Goal: Contribute content

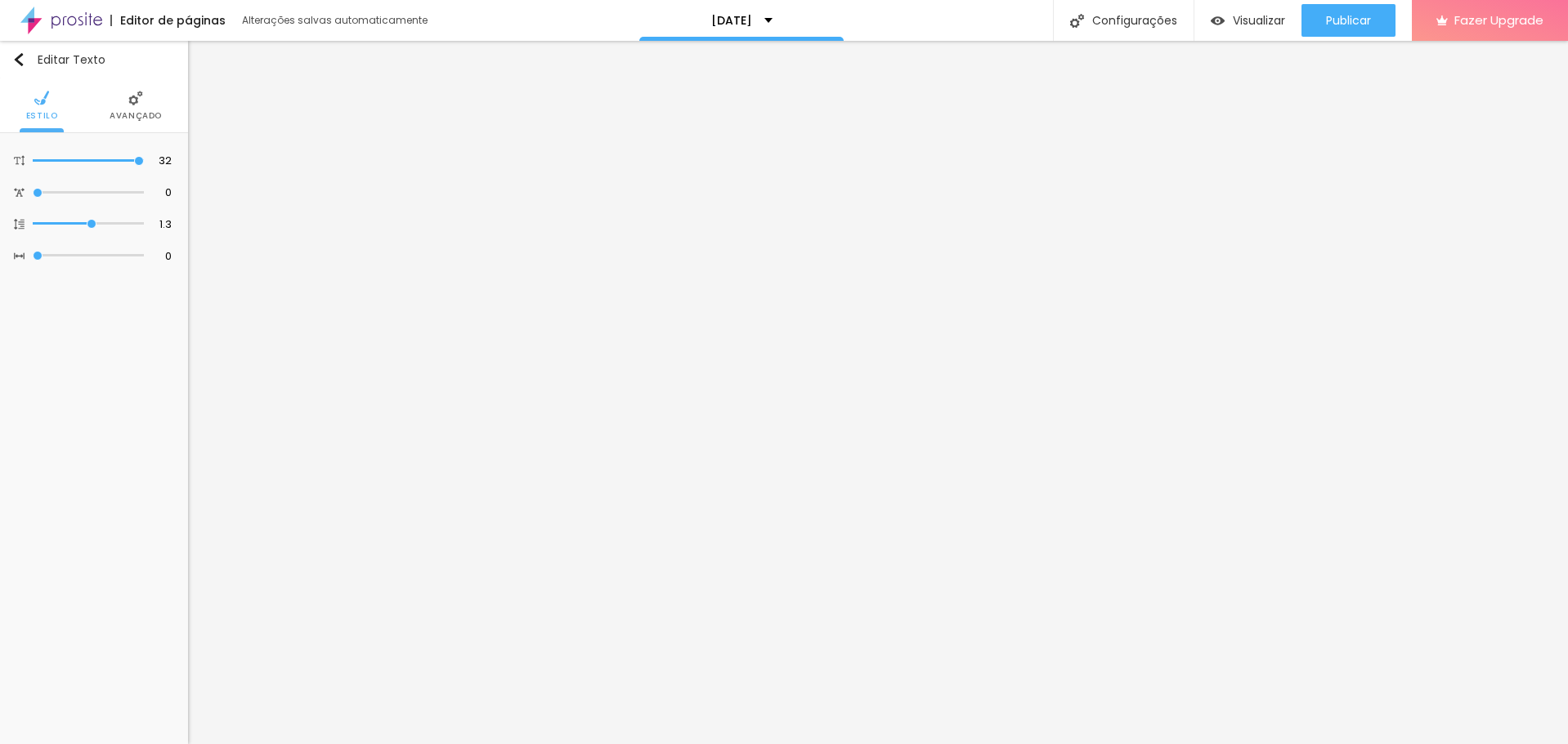
click at [143, 103] on li "Avançado" at bounding box center [135, 105] width 52 height 54
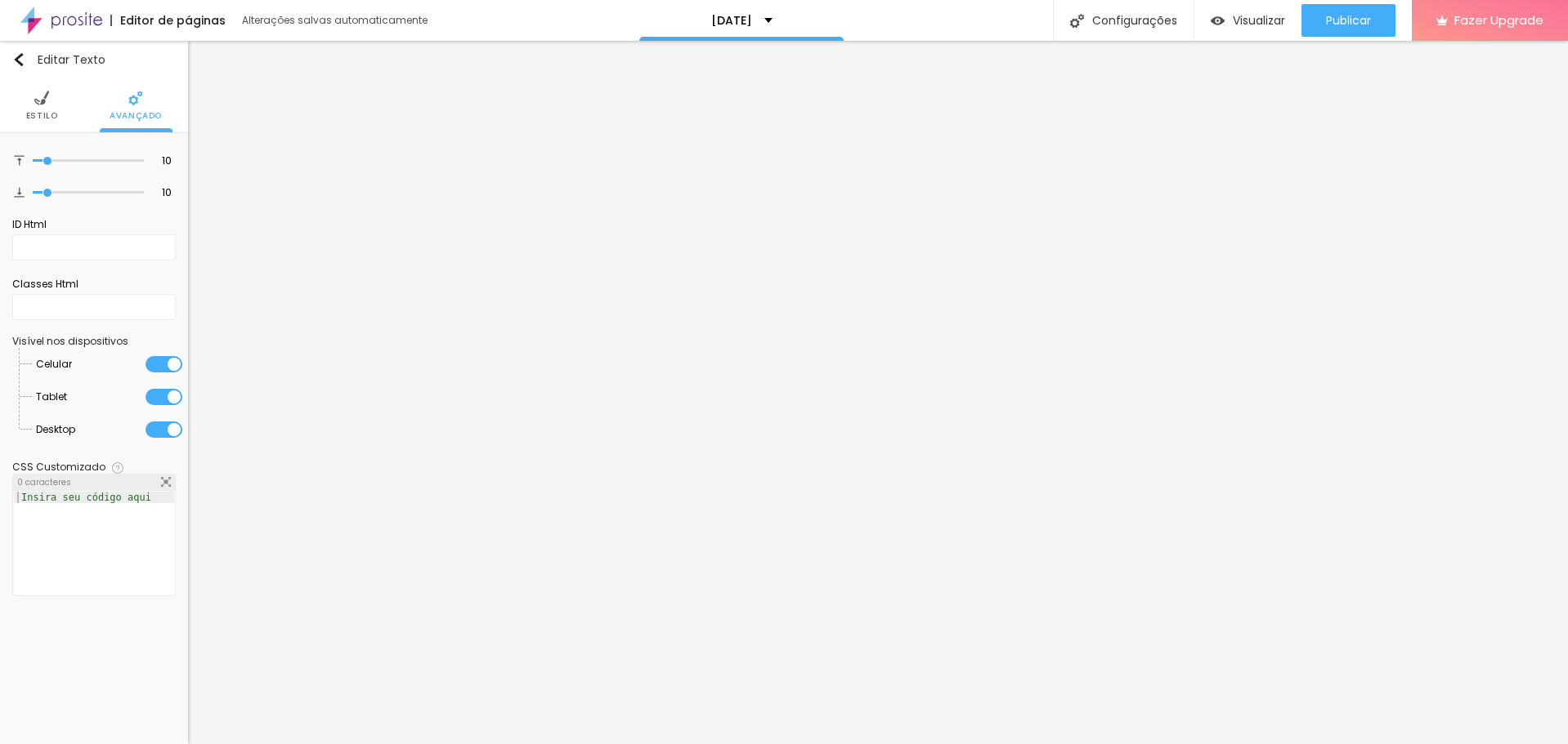
click at [39, 98] on img at bounding box center [42, 98] width 15 height 15
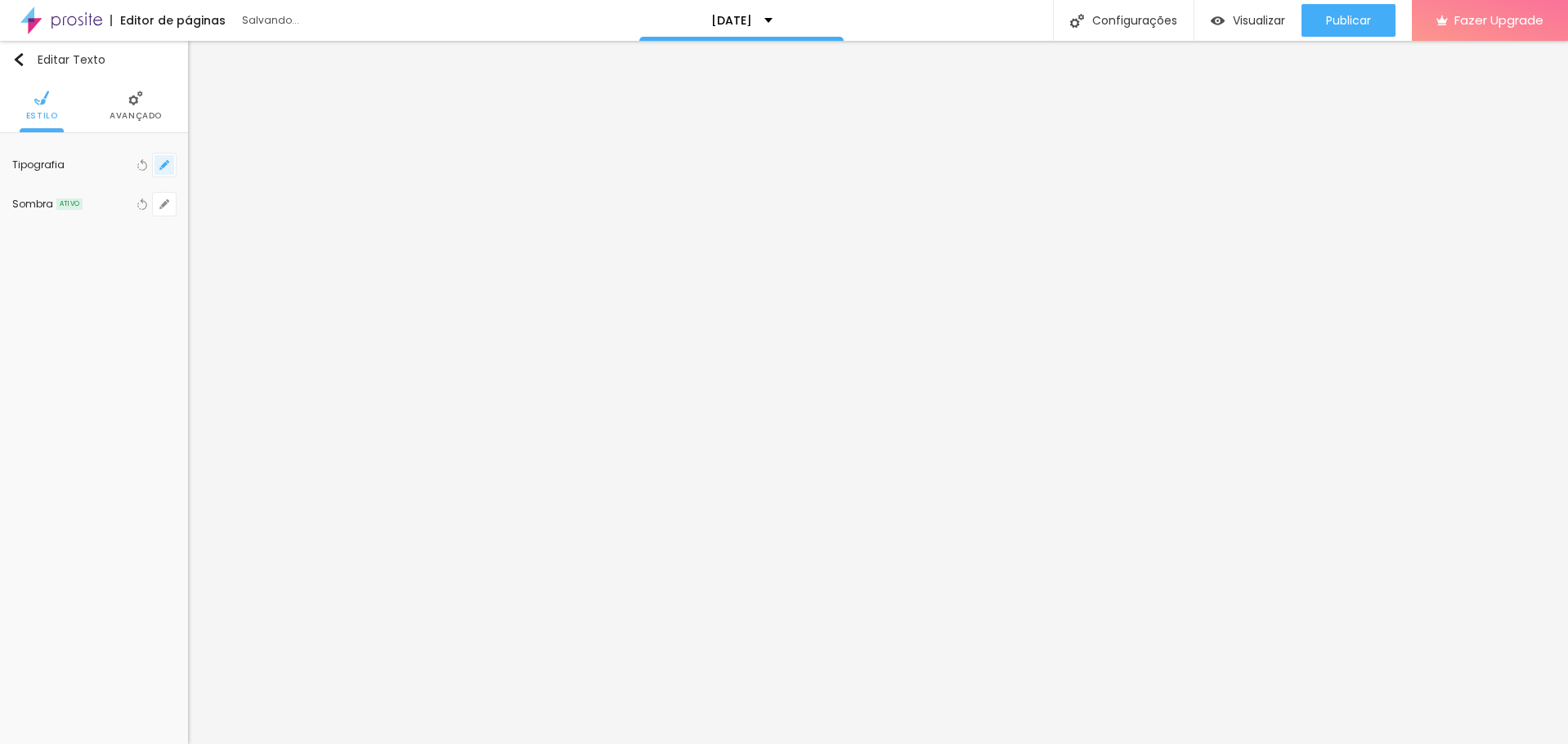
click at [168, 162] on icon "button" at bounding box center [167, 161] width 3 height 3
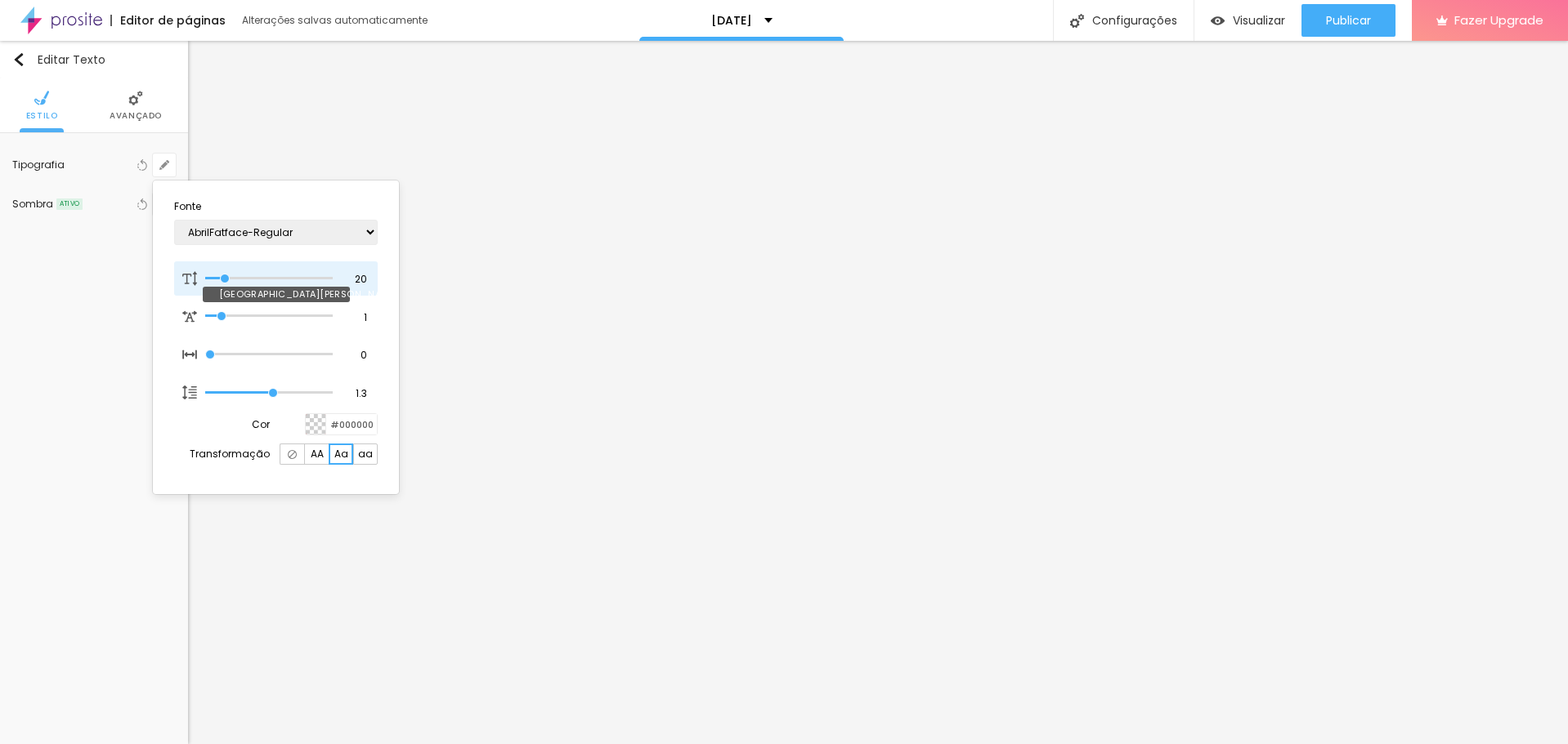
type input "20"
type input "24"
type input "25"
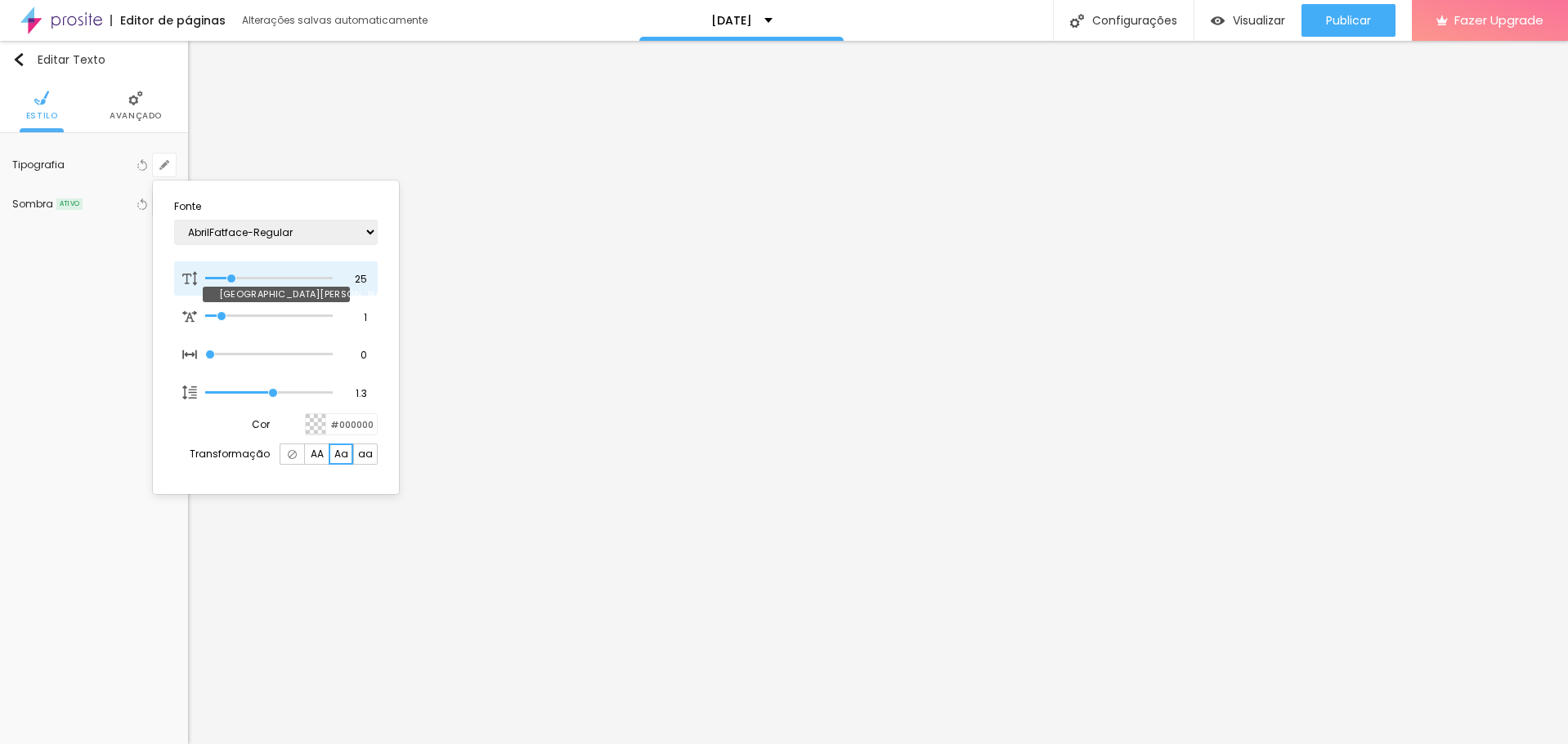
type input "26"
type input "27"
type input "29"
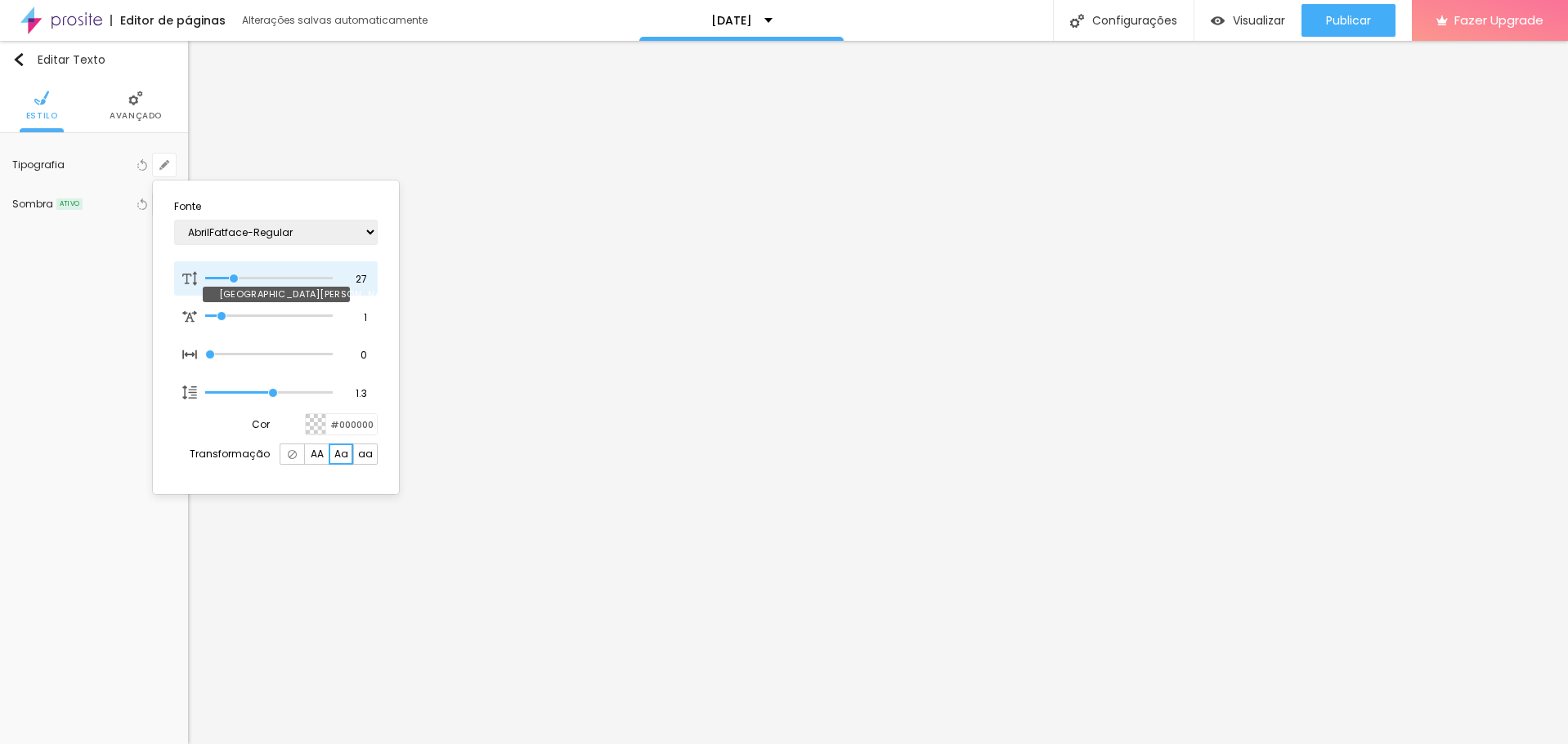
type input "29"
type input "30"
type input "31"
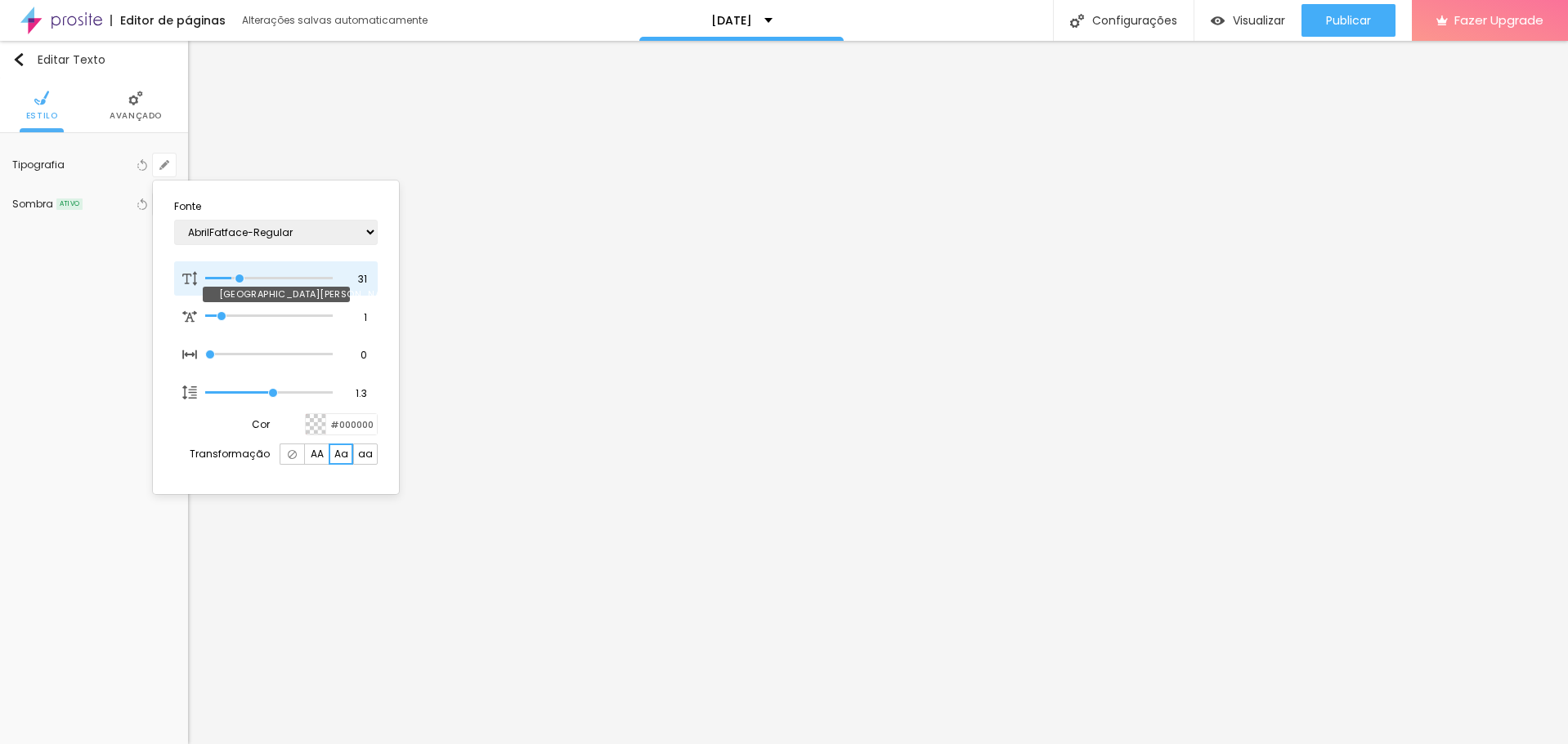
type input "32"
type input "31"
type input "30"
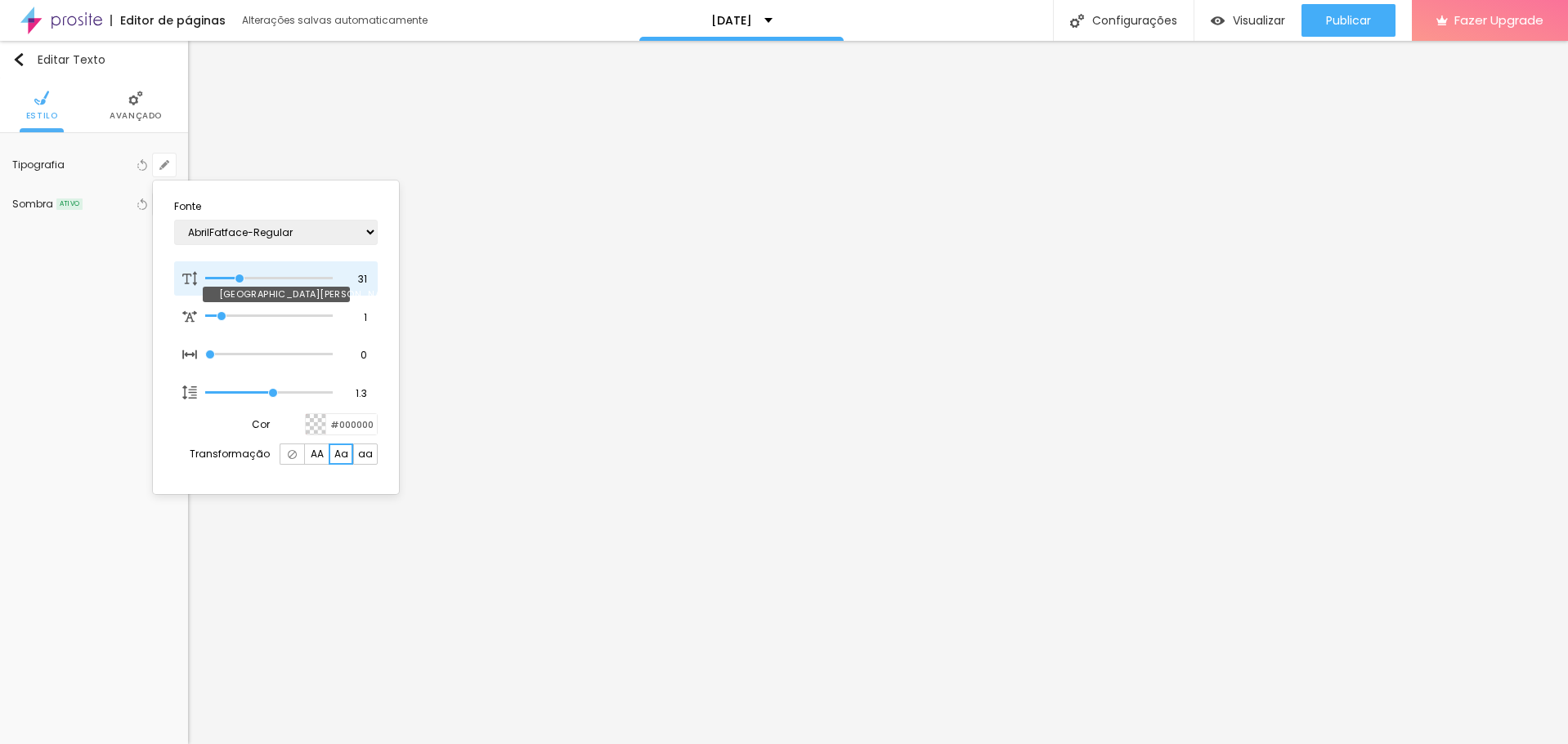
type input "30"
type input "29"
type input "28"
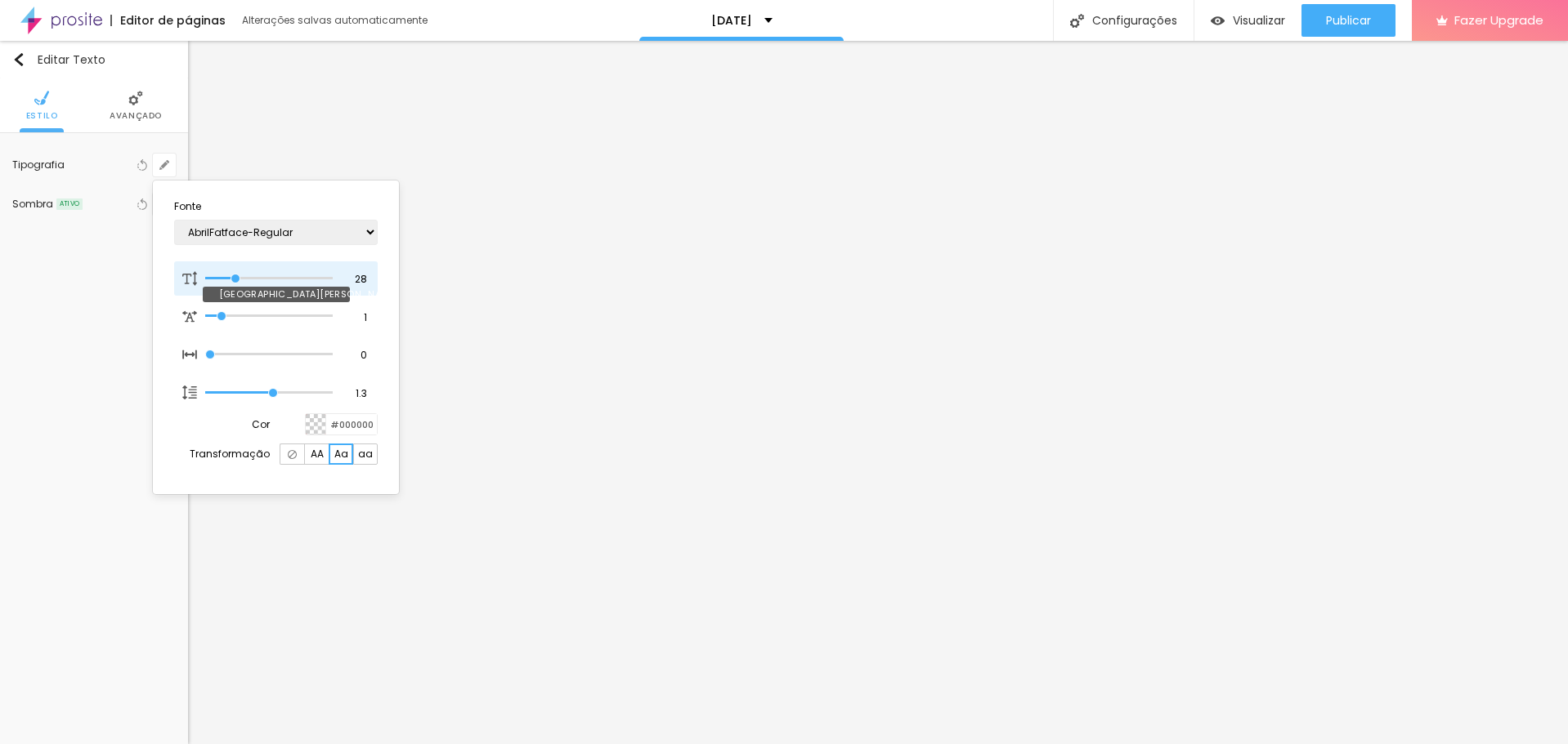
type input "27"
type input "28"
type input "29"
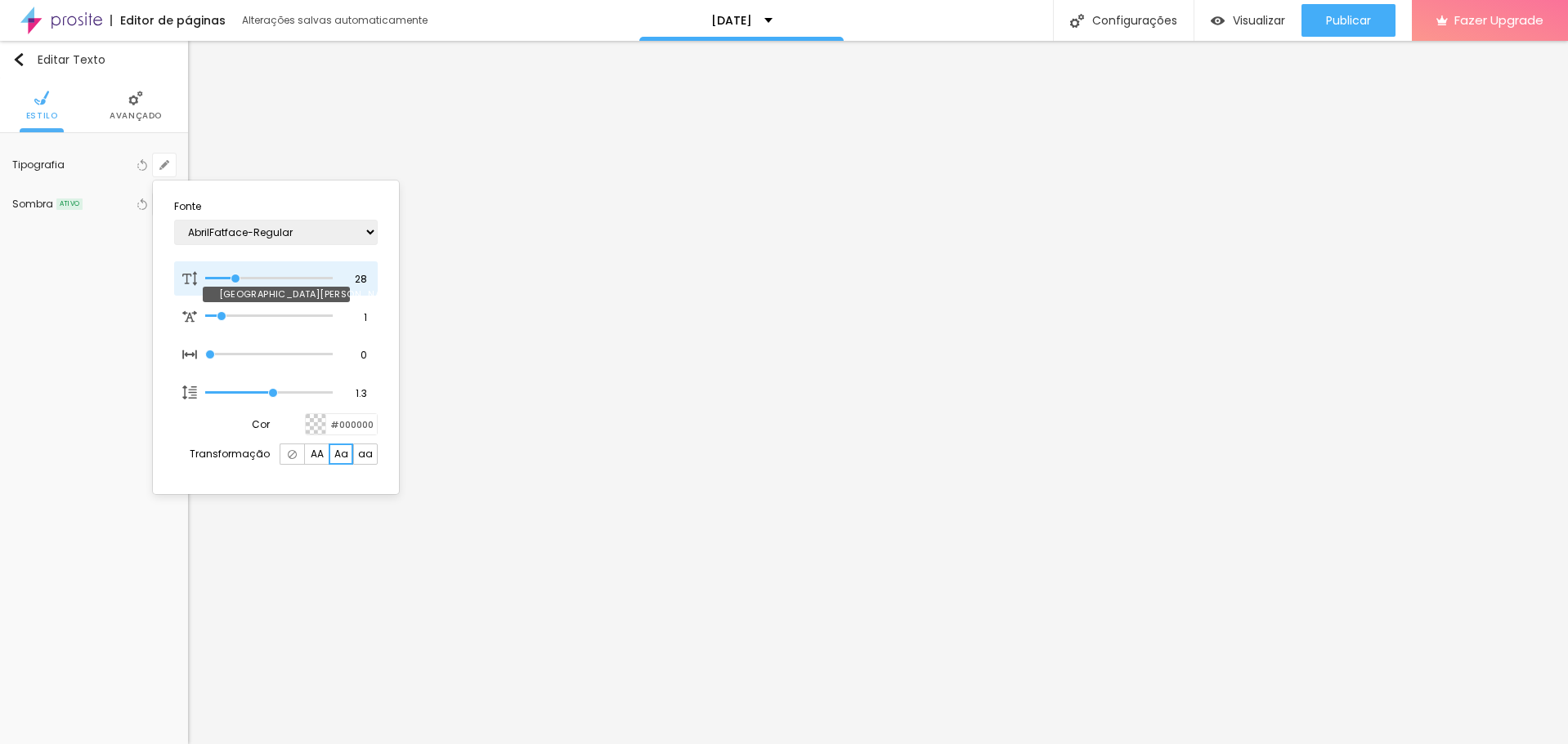
type input "29"
drag, startPoint x: 224, startPoint y: 274, endPoint x: 237, endPoint y: 274, distance: 13.0
type input "29"
click at [237, 274] on input "range" at bounding box center [268, 278] width 127 height 8
click at [342, 115] on div at bounding box center [784, 372] width 1568 height 744
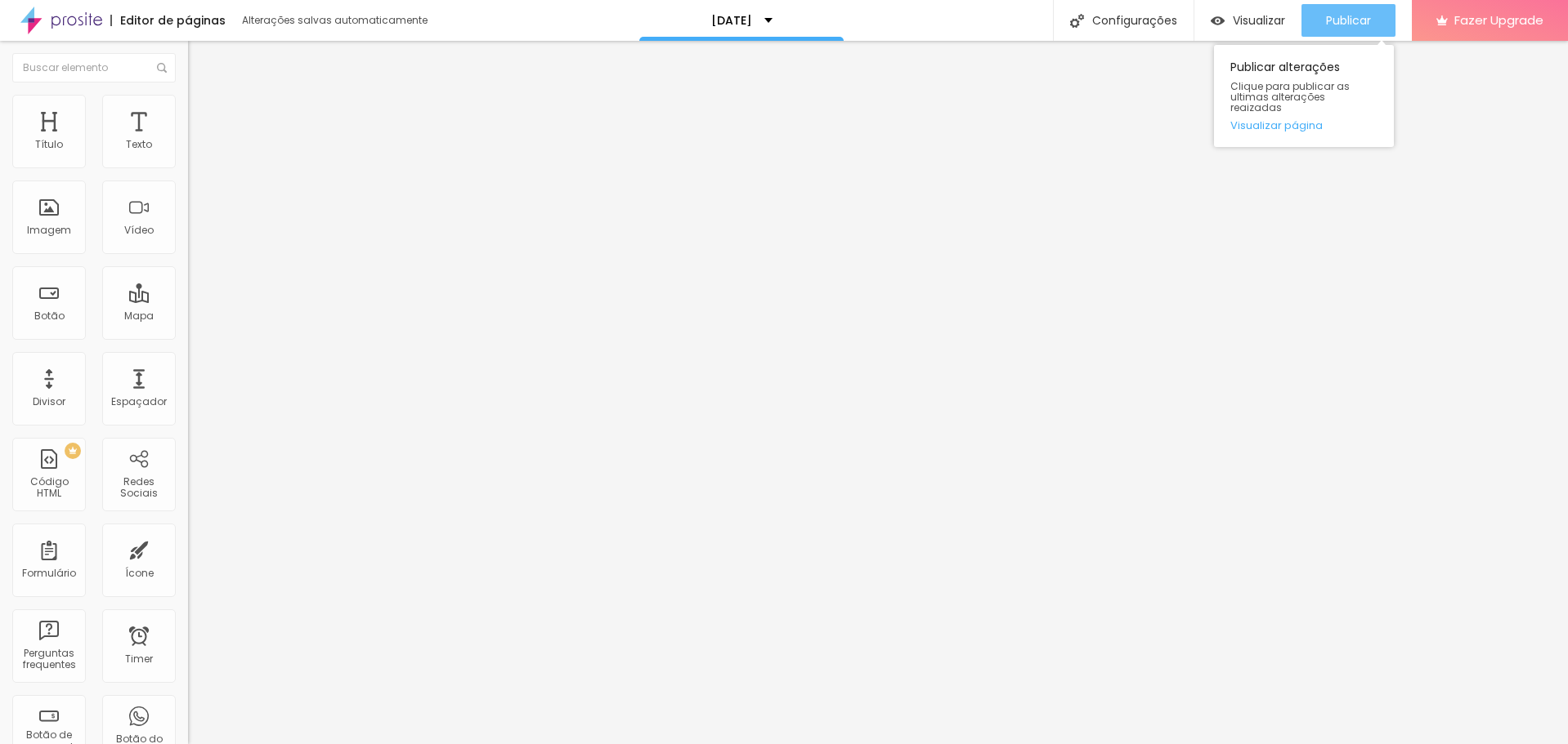
click at [1345, 14] on span "Publicar" at bounding box center [1348, 21] width 45 height 13
